Goal: Transaction & Acquisition: Purchase product/service

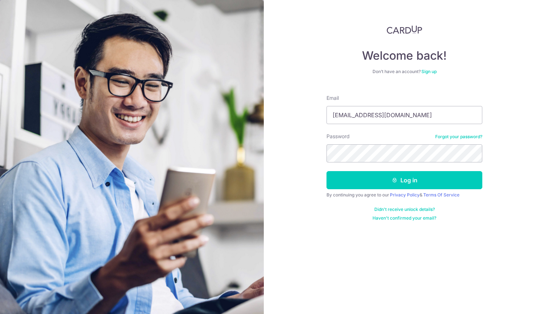
type input "[EMAIL_ADDRESS][DOMAIN_NAME]"
click at [326, 171] on button "Log in" at bounding box center [404, 180] width 156 height 18
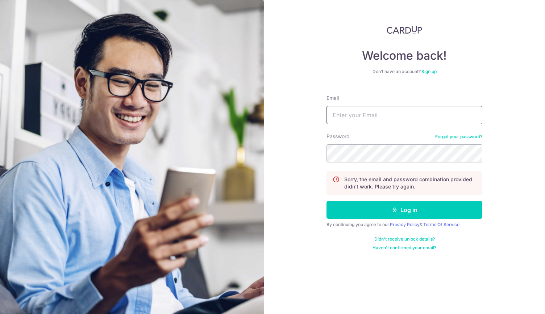
click at [396, 112] on input "Email" at bounding box center [404, 115] width 156 height 18
type input "liew_wenjian@hotmail.com"
click at [326, 201] on button "Log in" at bounding box center [404, 210] width 156 height 18
click at [396, 112] on input "Email" at bounding box center [404, 115] width 156 height 18
type input "[EMAIL_ADDRESS][DOMAIN_NAME]"
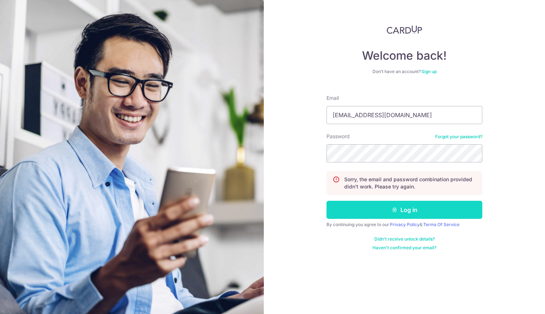
click at [380, 207] on button "Log in" at bounding box center [404, 210] width 156 height 18
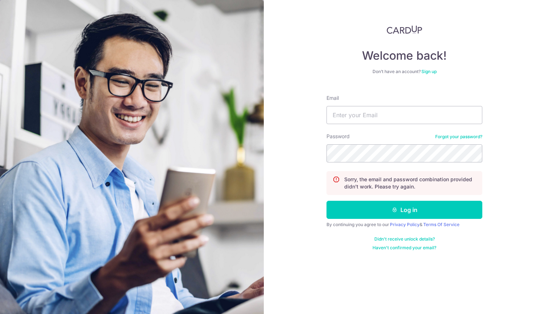
click at [436, 136] on link "Forgot your password?" at bounding box center [458, 137] width 47 height 6
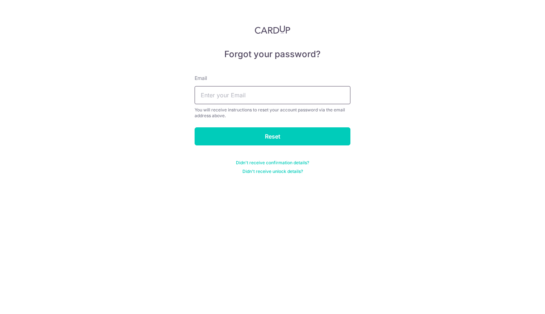
click at [278, 91] on input "text" at bounding box center [273, 95] width 156 height 18
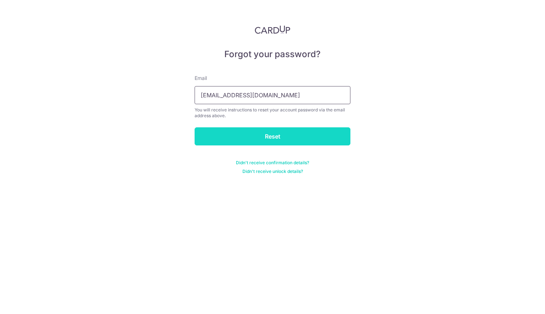
type input "liew_wenjian@hotmail.com"
click at [256, 131] on input "Reset" at bounding box center [273, 137] width 156 height 18
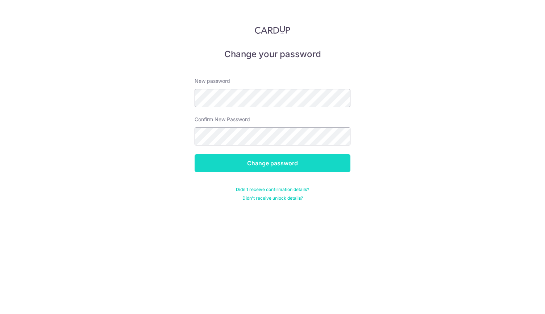
click at [257, 158] on input "Change password" at bounding box center [273, 163] width 156 height 18
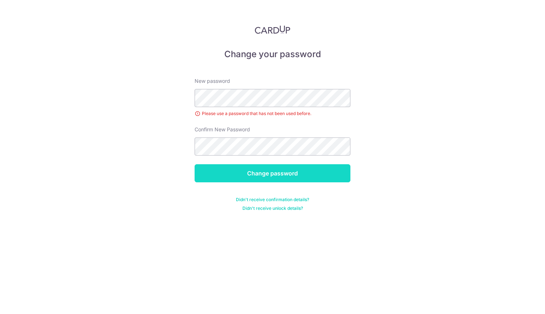
click at [258, 169] on input "Change password" at bounding box center [273, 173] width 156 height 18
click at [259, 171] on input "Change password" at bounding box center [273, 173] width 156 height 18
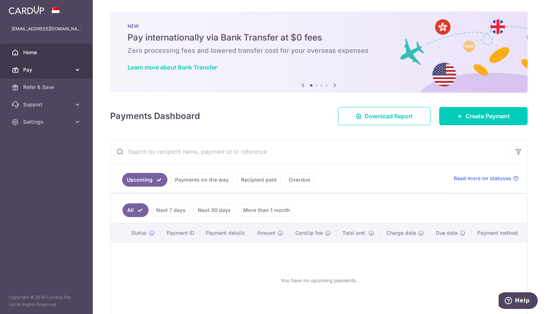
click at [77, 71] on icon at bounding box center [77, 69] width 7 height 7
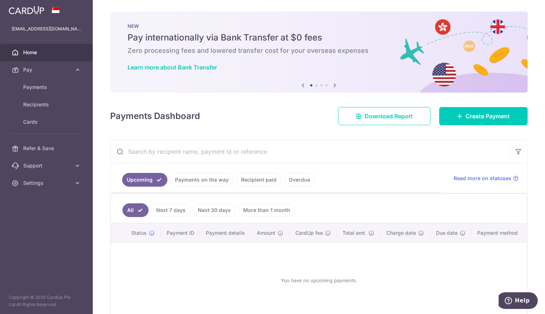
click at [259, 184] on link "Recipient paid" at bounding box center [258, 180] width 45 height 14
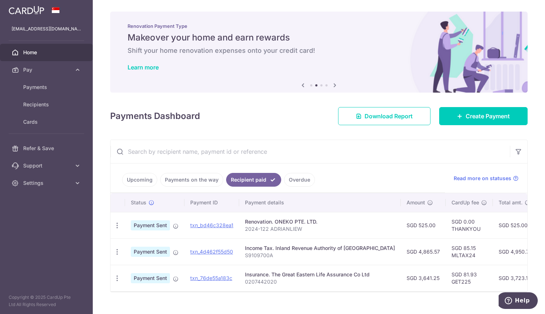
click at [208, 180] on link "Payments on the way" at bounding box center [191, 180] width 63 height 14
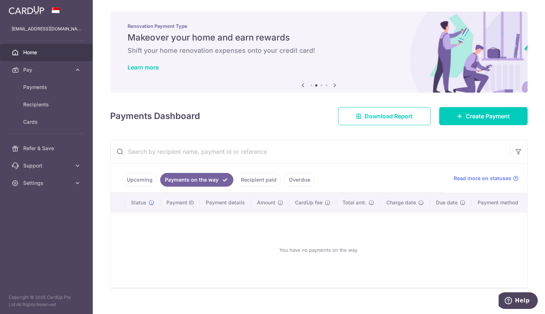
click at [143, 175] on link "Upcoming" at bounding box center [139, 180] width 35 height 14
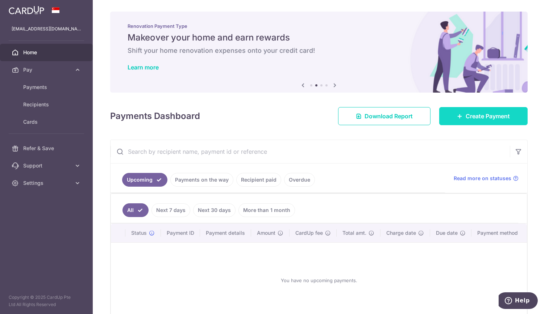
click at [450, 112] on link "Create Payment" at bounding box center [483, 116] width 88 height 18
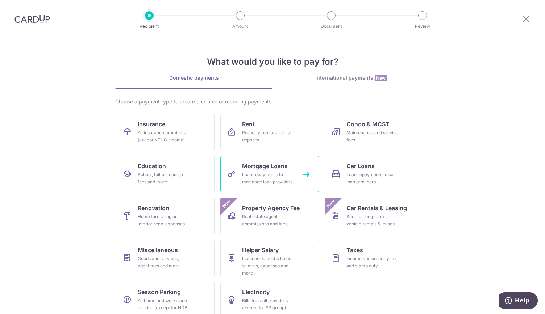
scroll to position [9, 0]
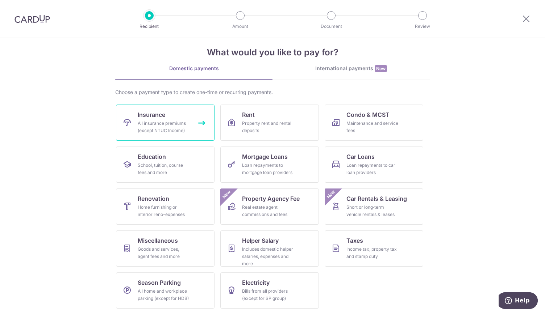
click at [168, 134] on div "All insurance premiums (except NTUC Income)" at bounding box center [164, 127] width 52 height 14
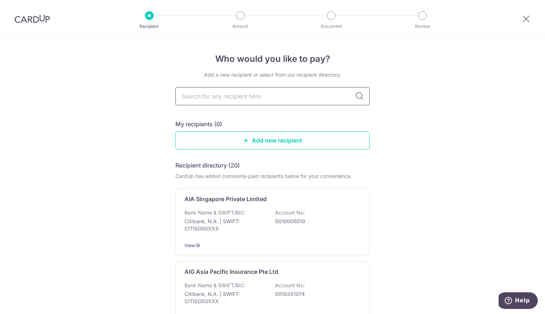
click at [183, 100] on input "text" at bounding box center [272, 96] width 194 height 18
type input "prude"
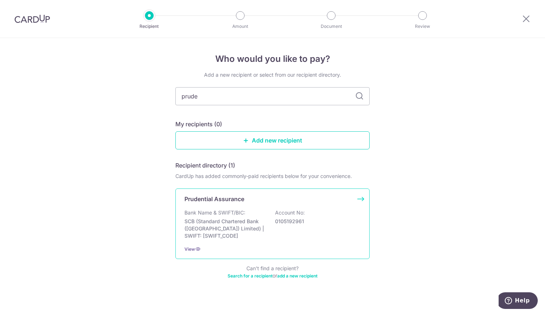
click at [245, 235] on p "SCB (Standard Chartered Bank (Singapore) Limited) | SWIFT: SCBLSG22XXX" at bounding box center [224, 229] width 81 height 22
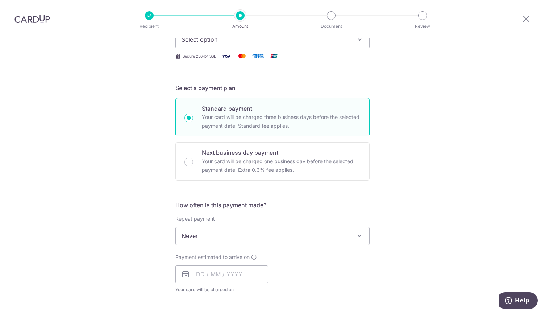
drag, startPoint x: 0, startPoint y: 0, endPoint x: 245, endPoint y: 235, distance: 339.2
click at [245, 235] on span "Never" at bounding box center [272, 236] width 193 height 17
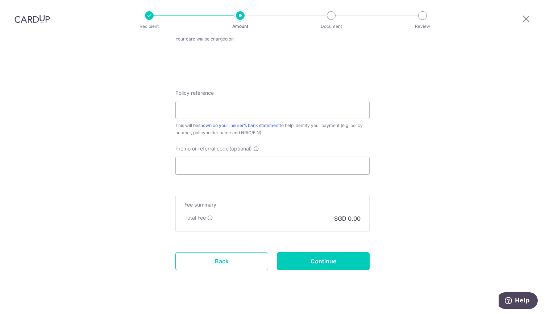
scroll to position [222, 0]
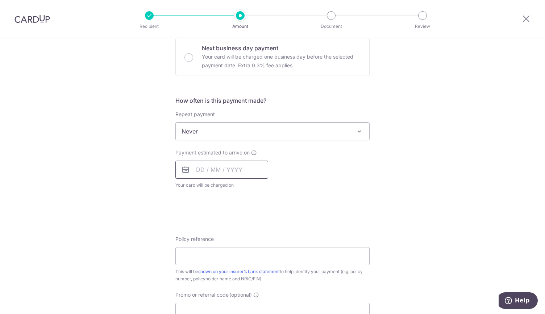
click at [197, 174] on input "text" at bounding box center [221, 170] width 93 height 18
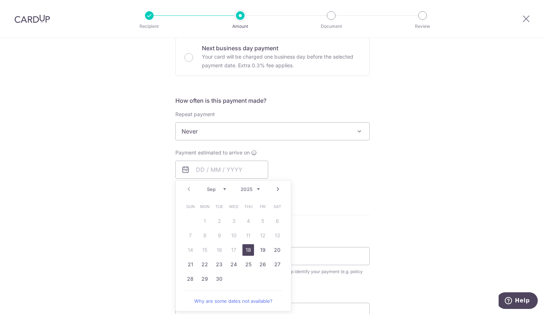
click at [246, 251] on link "18" at bounding box center [248, 251] width 12 height 12
type input "[DATE]"
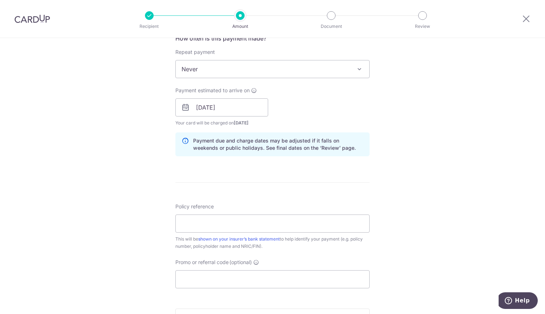
scroll to position [285, 0]
click at [223, 228] on input "Policy reference" at bounding box center [272, 223] width 194 height 18
paste input "78959459"
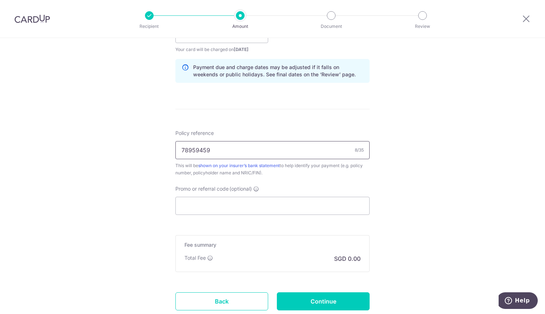
scroll to position [367, 0]
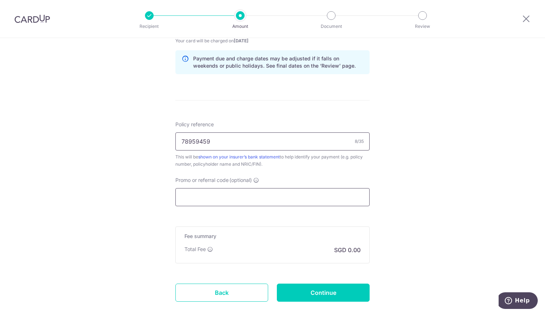
type input "78959459"
click at [190, 203] on input "Promo or referral code (optional)" at bounding box center [272, 197] width 194 height 18
click at [285, 289] on input "Continue" at bounding box center [323, 293] width 93 height 18
type input "Create Schedule"
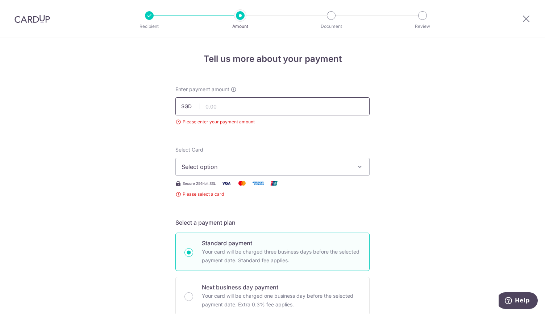
click at [231, 108] on input "text" at bounding box center [272, 106] width 194 height 18
type input "927.20"
click at [233, 171] on span "Select option" at bounding box center [265, 167] width 169 height 9
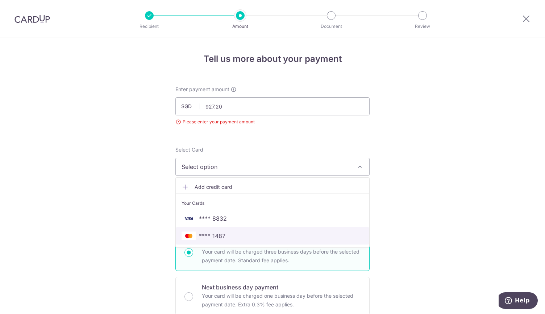
click at [227, 237] on span "**** 1487" at bounding box center [272, 236] width 182 height 9
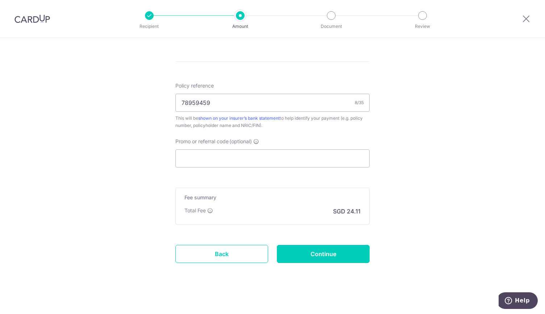
scroll to position [416, 0]
